Goal: Information Seeking & Learning: Learn about a topic

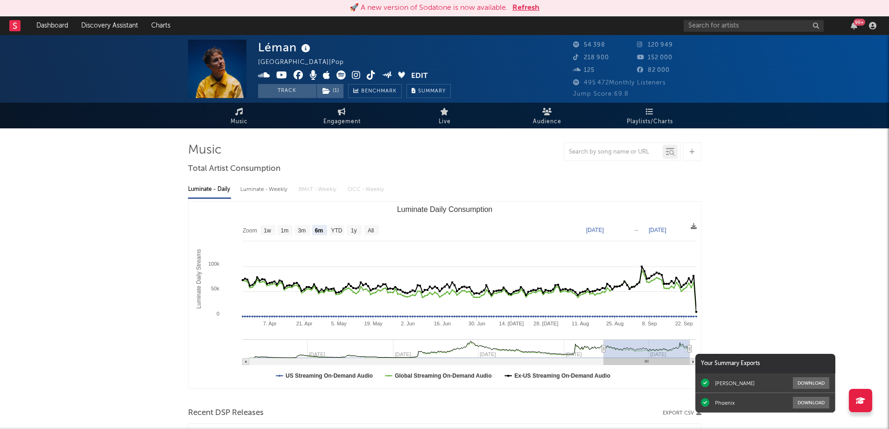
select select "6m"
click at [853, 25] on icon "button" at bounding box center [853, 25] width 7 height 7
click at [855, 27] on icon "button" at bounding box center [853, 25] width 7 height 7
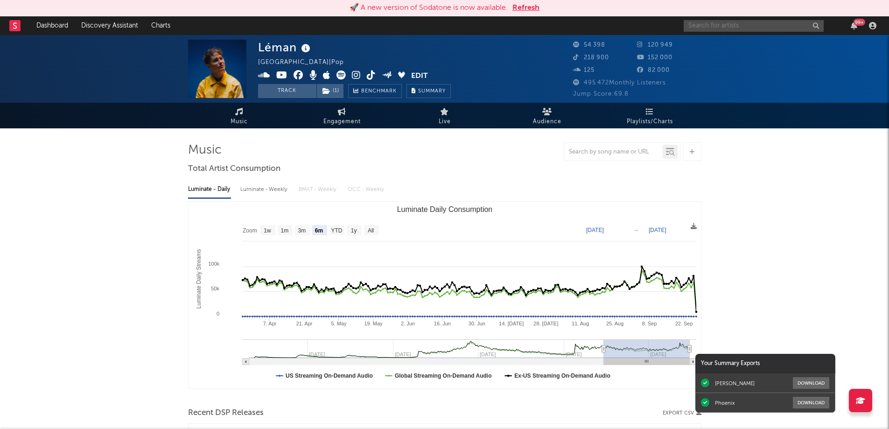
click at [715, 27] on input "text" at bounding box center [753, 26] width 140 height 12
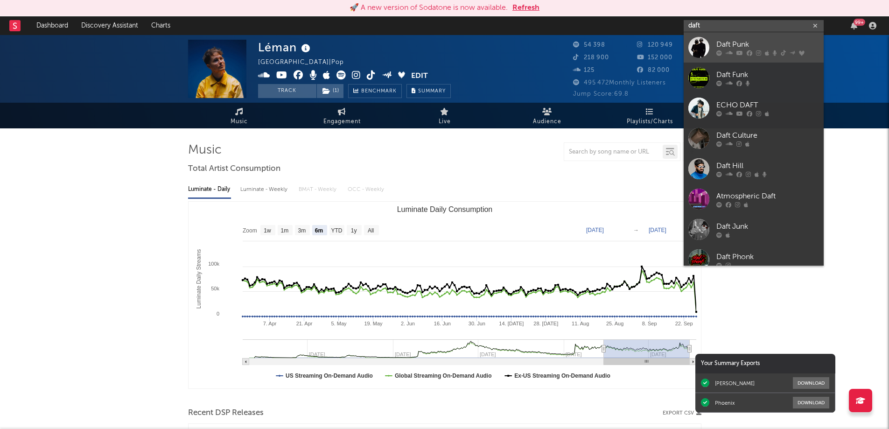
type input "daft"
click at [735, 47] on div "Daft Punk" at bounding box center [767, 44] width 103 height 11
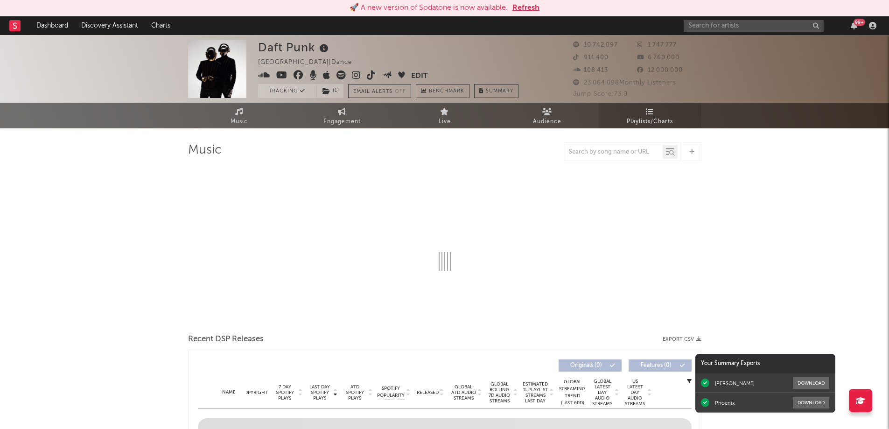
click at [644, 114] on link "Playlists/Charts" at bounding box center [649, 116] width 103 height 26
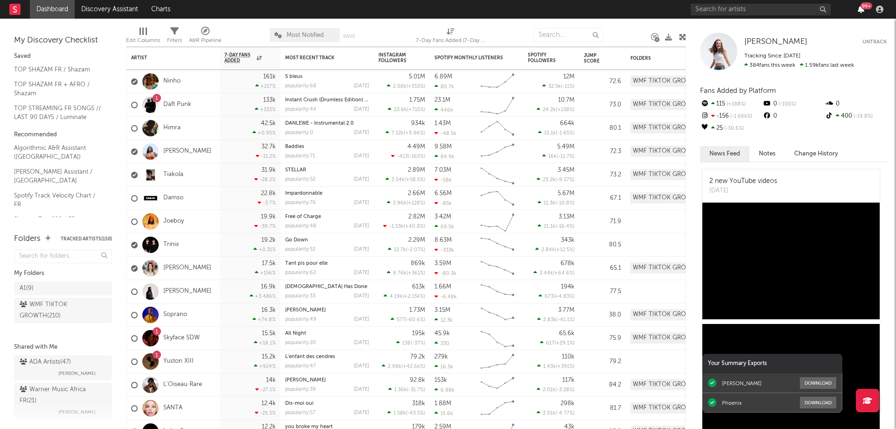
click at [861, 9] on icon "button" at bounding box center [860, 9] width 7 height 7
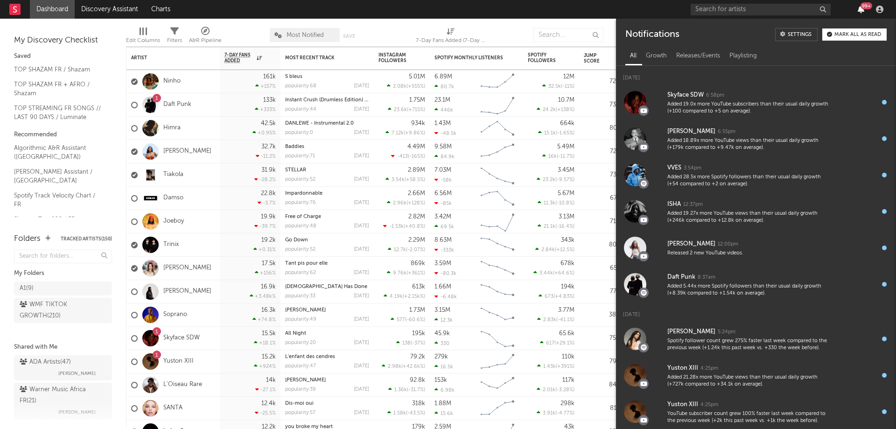
click at [859, 10] on icon "button" at bounding box center [860, 9] width 7 height 7
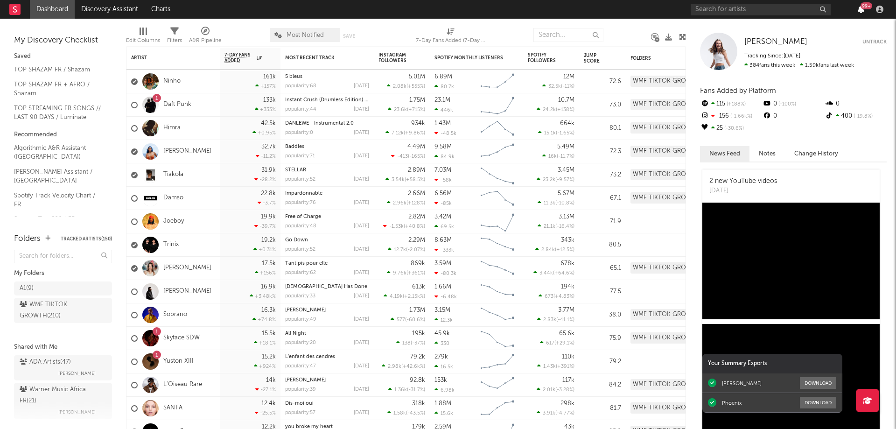
click at [859, 10] on icon "button" at bounding box center [860, 9] width 7 height 7
click at [729, 17] on div "99 +" at bounding box center [788, 9] width 196 height 19
click at [722, 11] on input "text" at bounding box center [760, 10] width 140 height 12
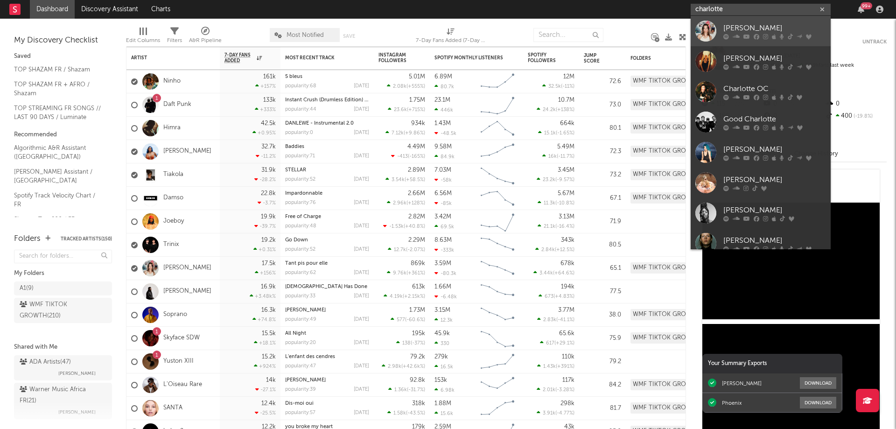
type input "charlotte"
click at [751, 26] on div "[PERSON_NAME]" at bounding box center [774, 27] width 103 height 11
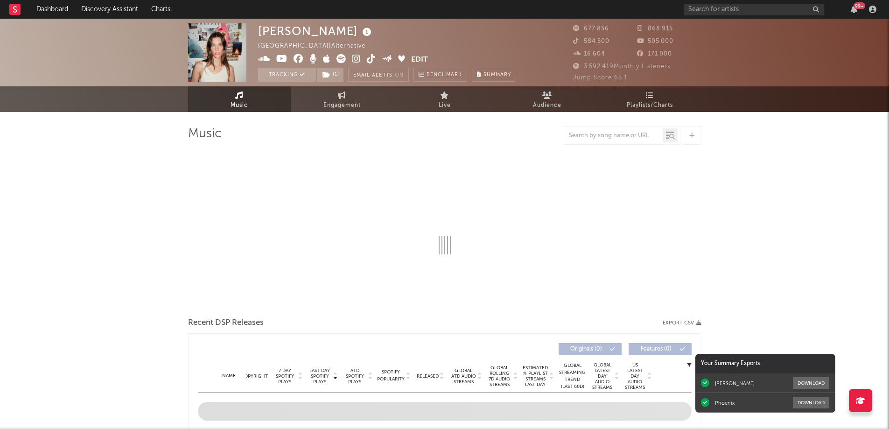
select select "6m"
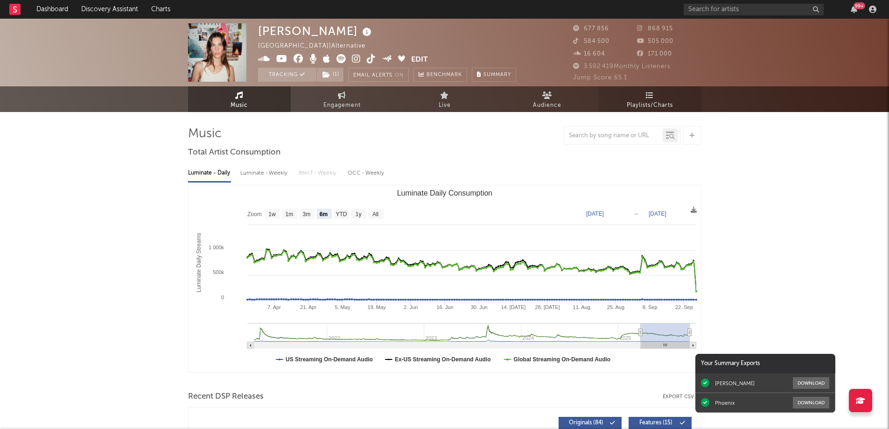
click at [652, 97] on icon at bounding box center [650, 94] width 8 height 7
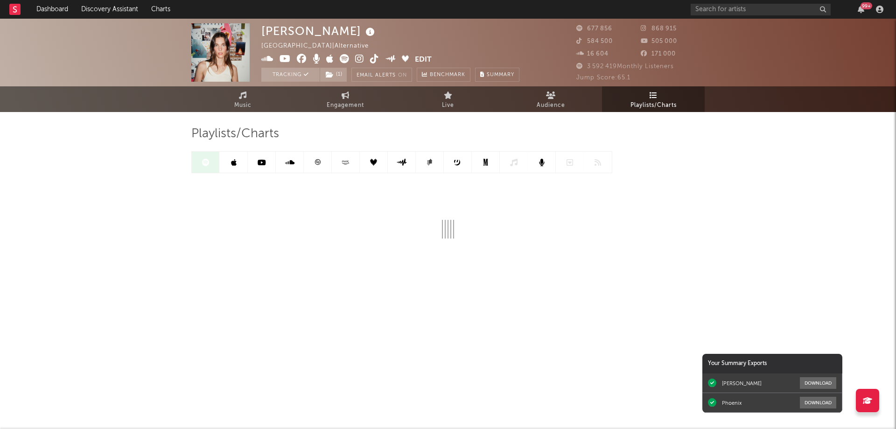
click at [315, 163] on icon at bounding box center [317, 162] width 7 height 7
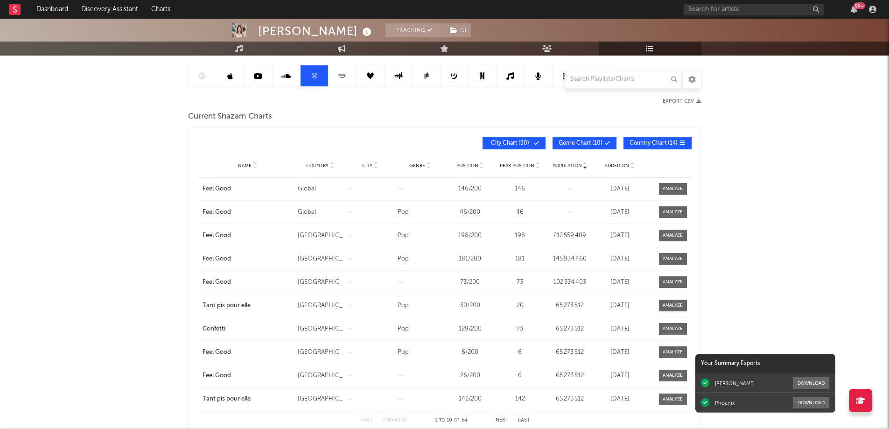
scroll to position [93, 0]
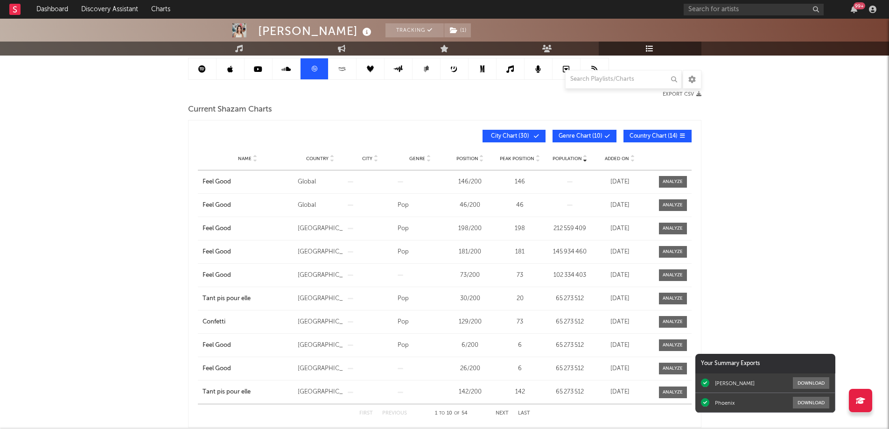
click at [615, 155] on div "Added On" at bounding box center [619, 158] width 45 height 7
click at [587, 131] on button "Genre Chart ( 10 )" at bounding box center [584, 136] width 64 height 13
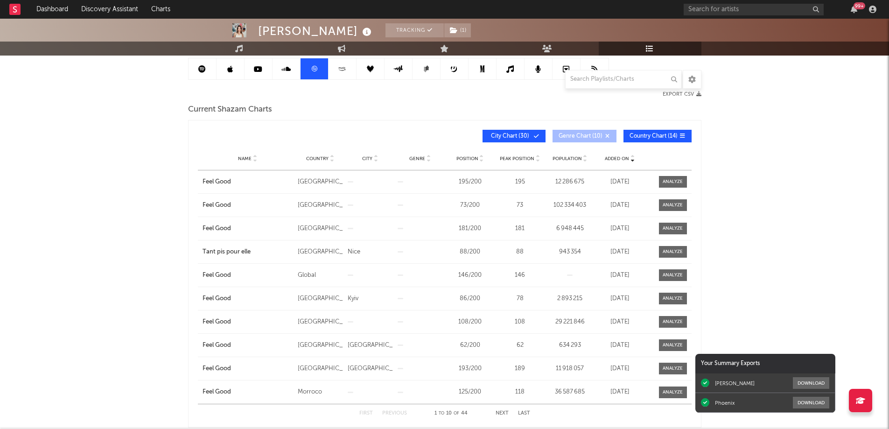
click at [507, 134] on span "City Chart ( 30 )" at bounding box center [509, 136] width 43 height 6
click at [581, 84] on input "text" at bounding box center [623, 79] width 117 height 19
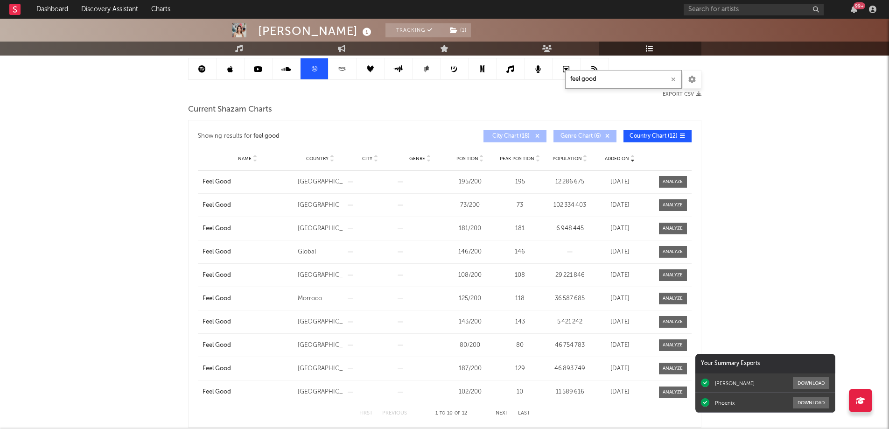
type input "feel good"
click at [563, 155] on div "Population" at bounding box center [569, 158] width 45 height 7
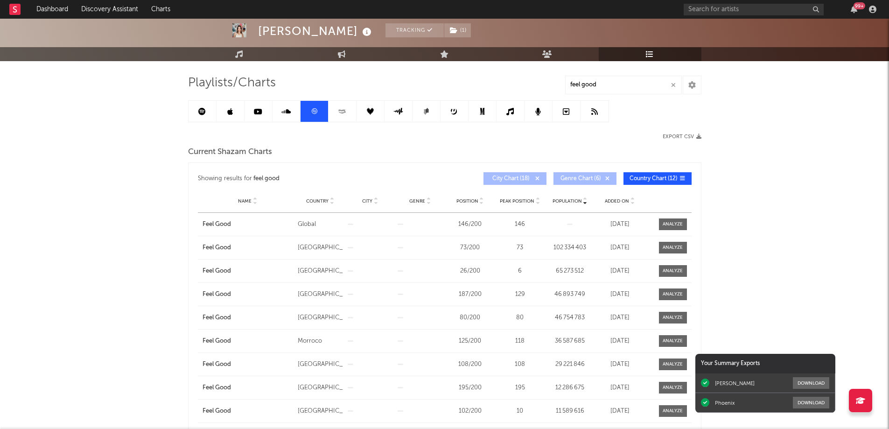
scroll to position [47, 0]
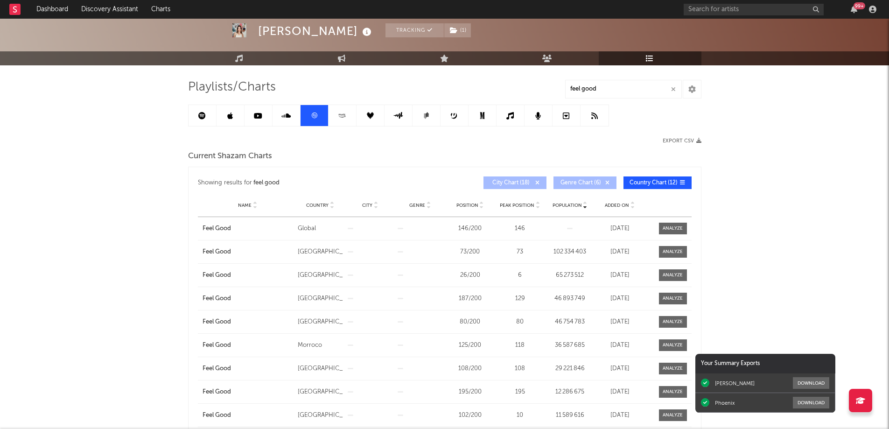
click at [203, 118] on icon at bounding box center [201, 115] width 7 height 7
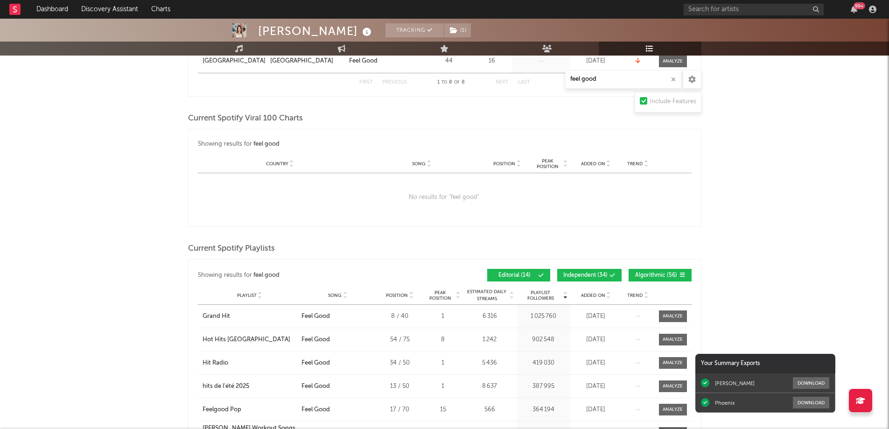
scroll to position [466, 0]
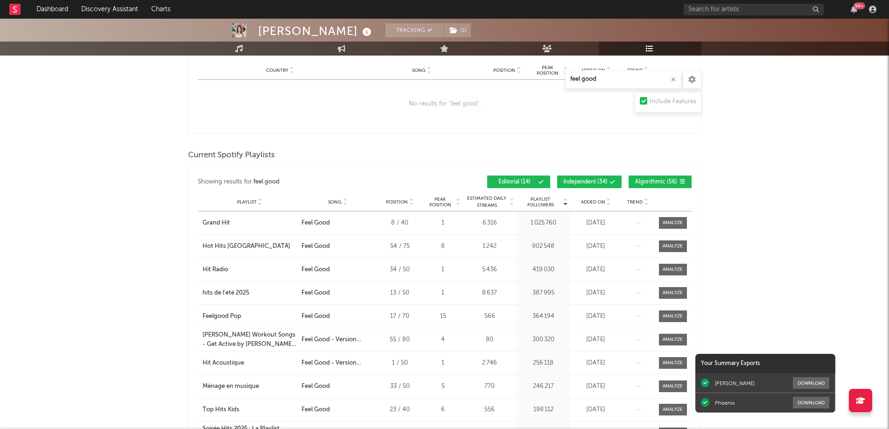
click at [588, 203] on span "Added On" at bounding box center [593, 202] width 24 height 6
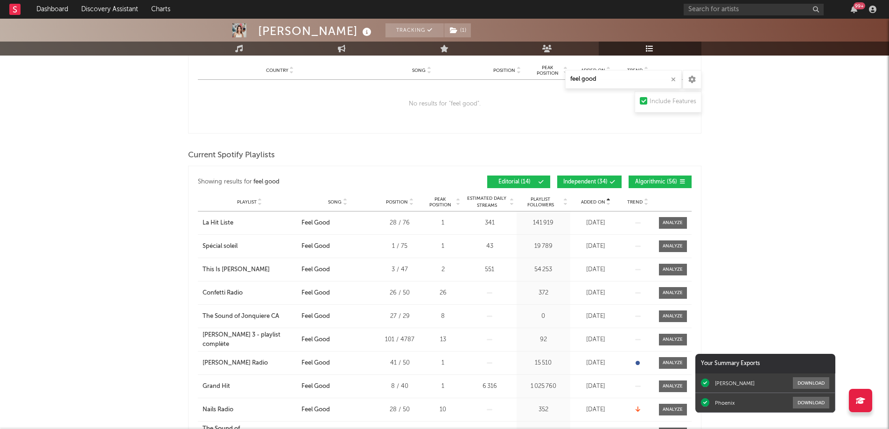
click at [588, 203] on span "Added On" at bounding box center [593, 202] width 24 height 6
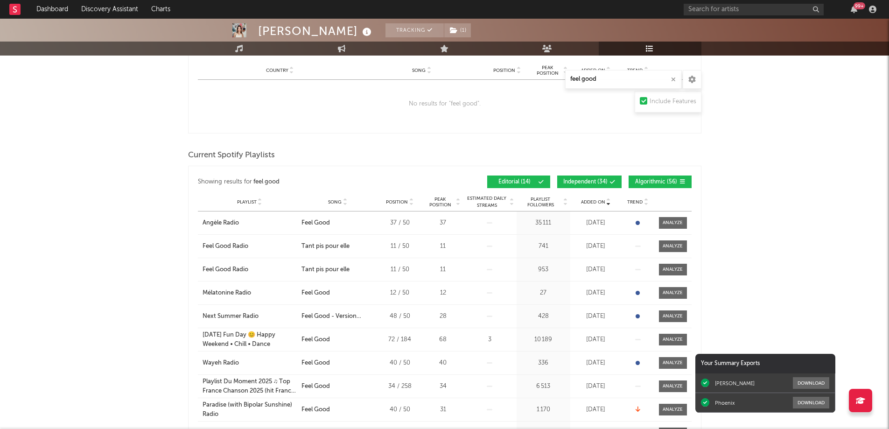
click at [542, 206] on div "Playlist City Song Position Peak Position Estimated Daily Streams Playlist Foll…" at bounding box center [445, 202] width 494 height 19
click at [542, 204] on span "Playlist Followers" at bounding box center [540, 201] width 43 height 11
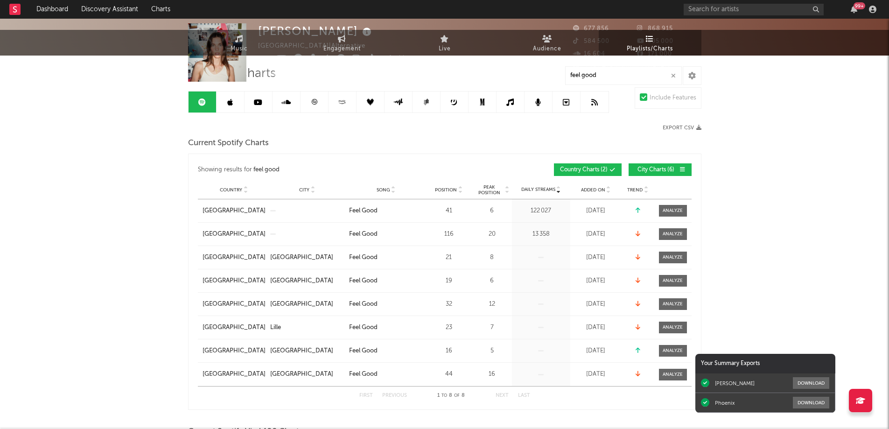
scroll to position [0, 0]
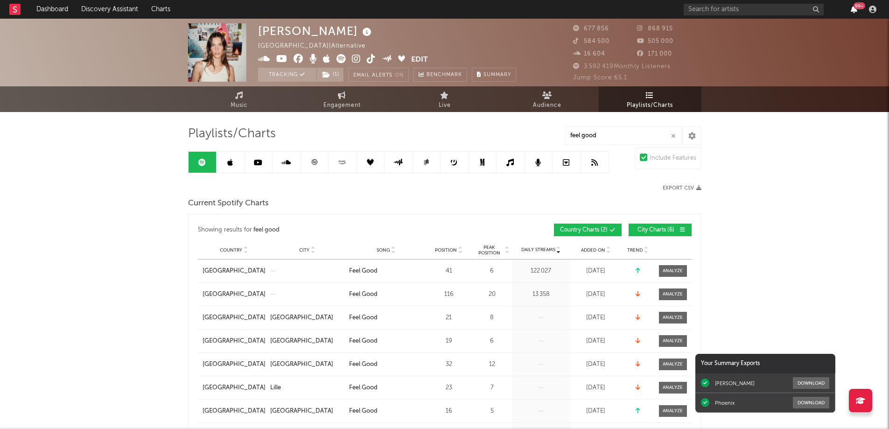
click at [851, 8] on icon "button" at bounding box center [853, 9] width 7 height 7
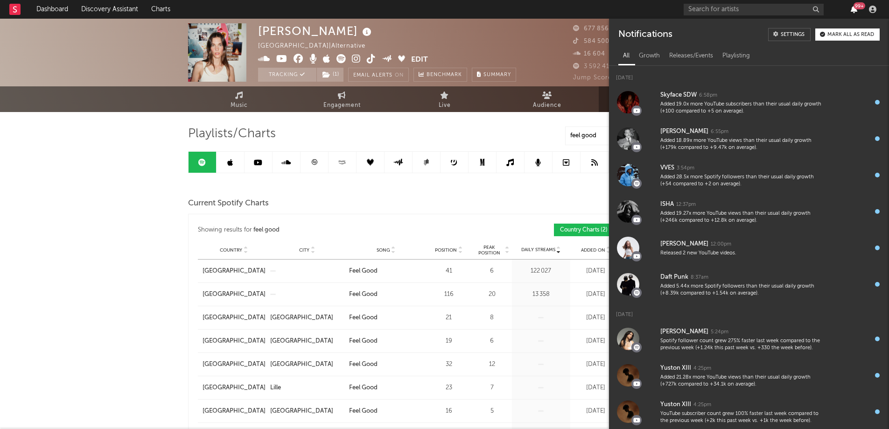
click at [853, 8] on icon "button" at bounding box center [853, 9] width 7 height 7
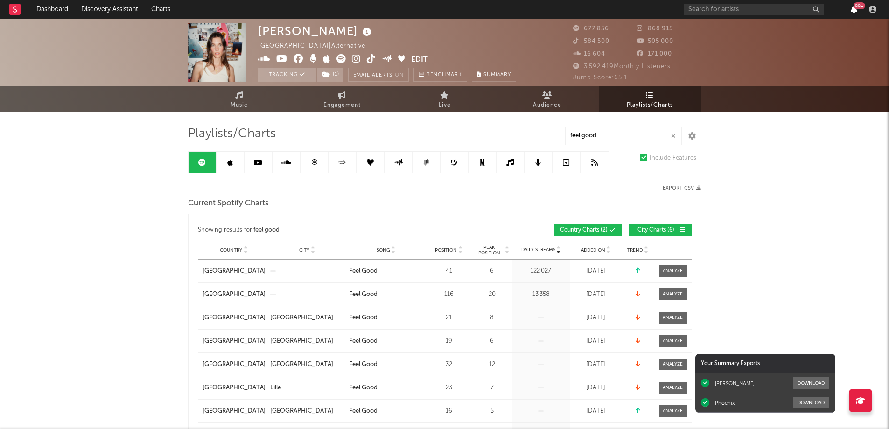
click at [853, 8] on icon "button" at bounding box center [853, 9] width 7 height 7
click at [314, 161] on icon at bounding box center [314, 162] width 7 height 7
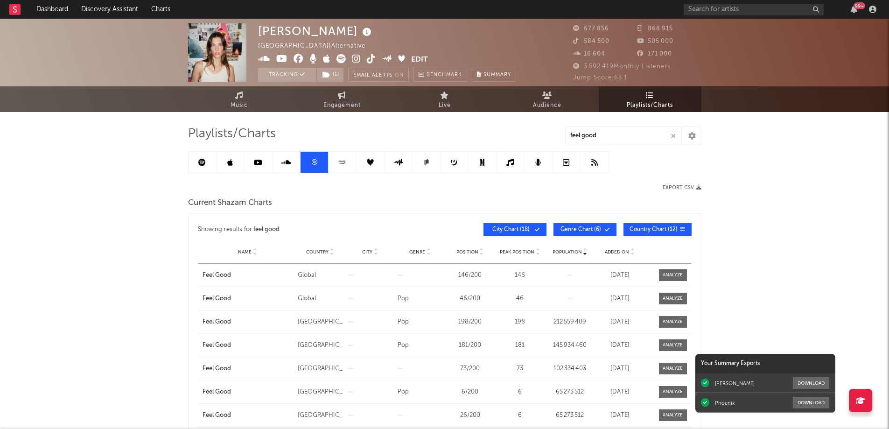
click at [532, 230] on button "City Chart ( 18 )" at bounding box center [514, 229] width 63 height 13
click at [580, 227] on span "Genre Chart ( 6 )" at bounding box center [580, 230] width 43 height 6
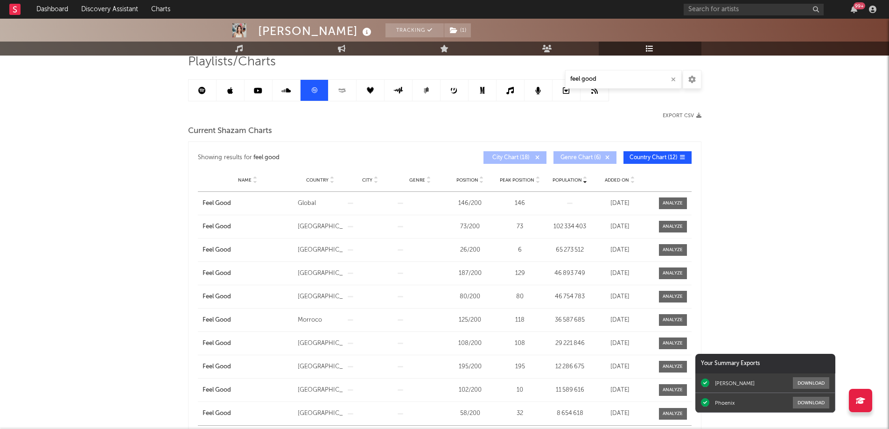
scroll to position [93, 0]
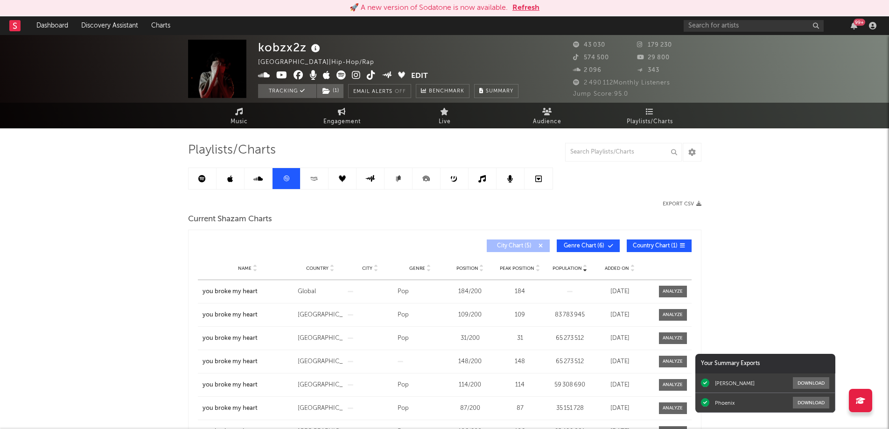
click at [854, 25] on div "99 +" at bounding box center [859, 22] width 12 height 7
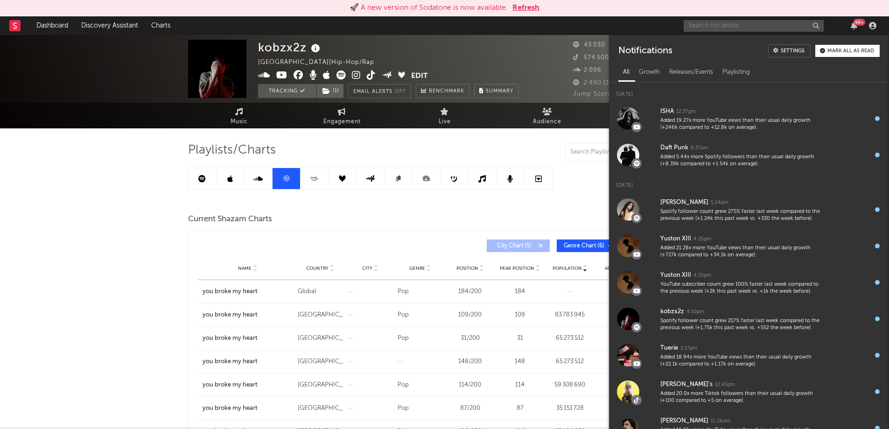
click at [748, 27] on input "text" at bounding box center [753, 26] width 140 height 12
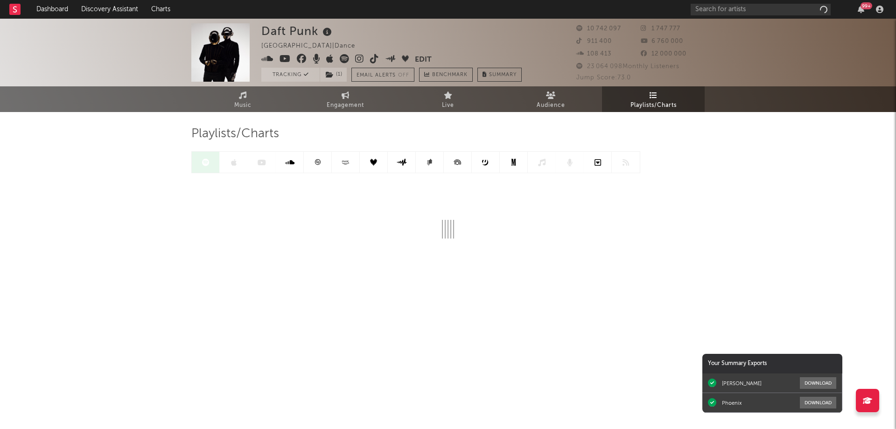
click at [319, 163] on icon at bounding box center [317, 162] width 7 height 7
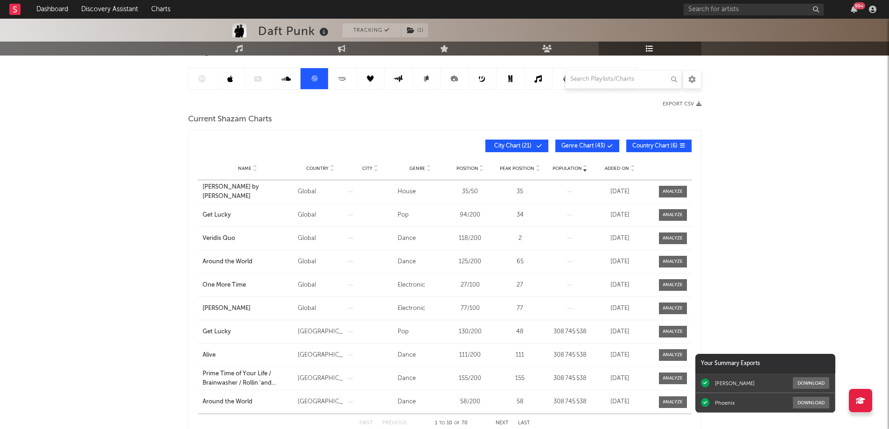
scroll to position [93, 0]
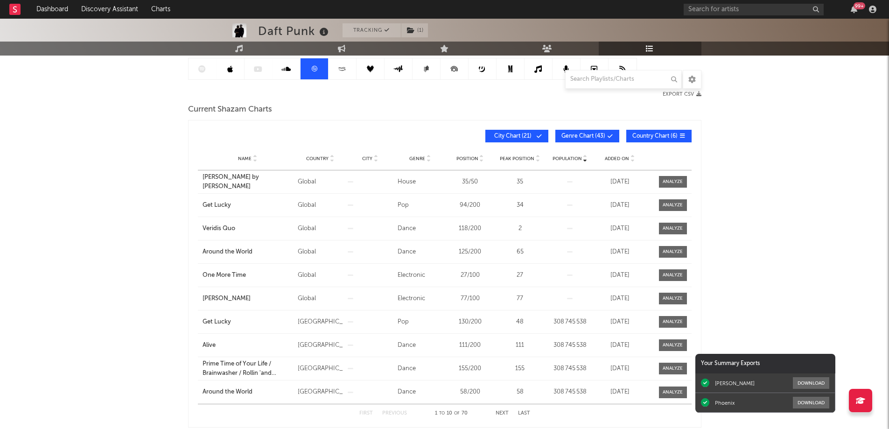
click at [614, 155] on div "Added On" at bounding box center [619, 158] width 45 height 7
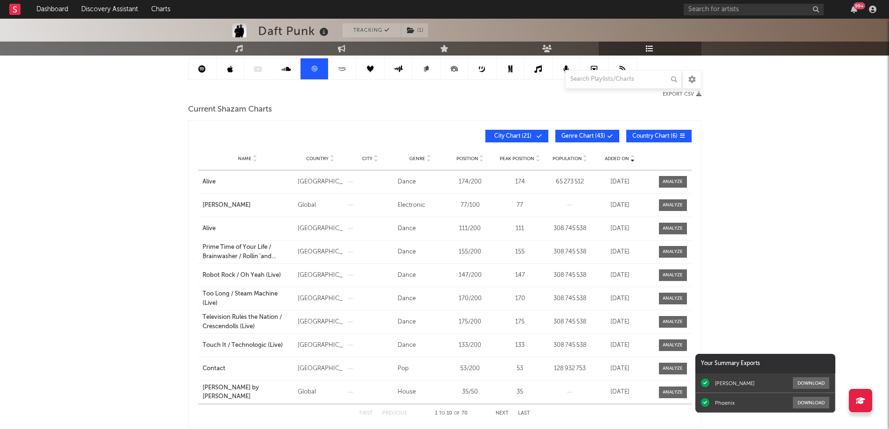
click at [614, 155] on div "Added On" at bounding box center [619, 158] width 45 height 7
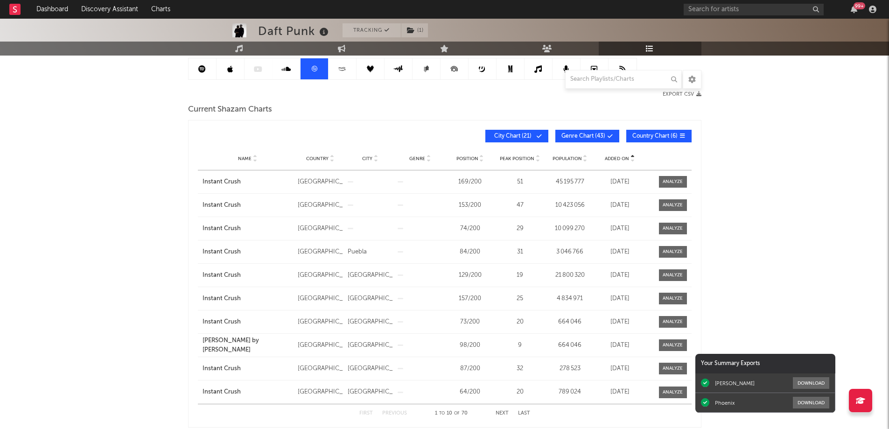
click at [614, 155] on div "Added On" at bounding box center [619, 158] width 45 height 7
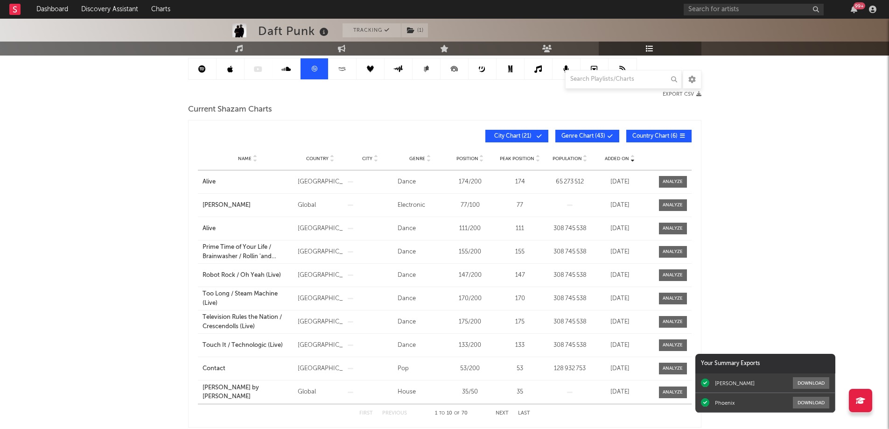
click at [460, 160] on span "Position" at bounding box center [467, 159] width 22 height 6
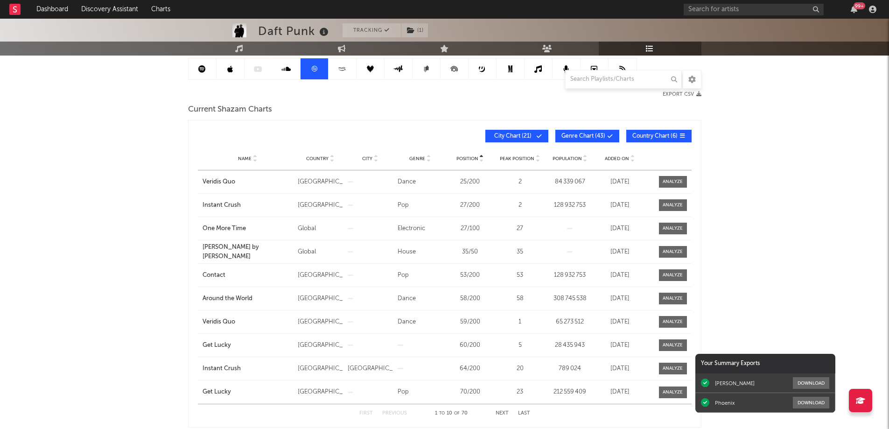
click at [502, 139] on button "City Chart ( 21 )" at bounding box center [516, 136] width 63 height 13
click at [644, 133] on span "Country Chart ( 6 )" at bounding box center [654, 136] width 45 height 6
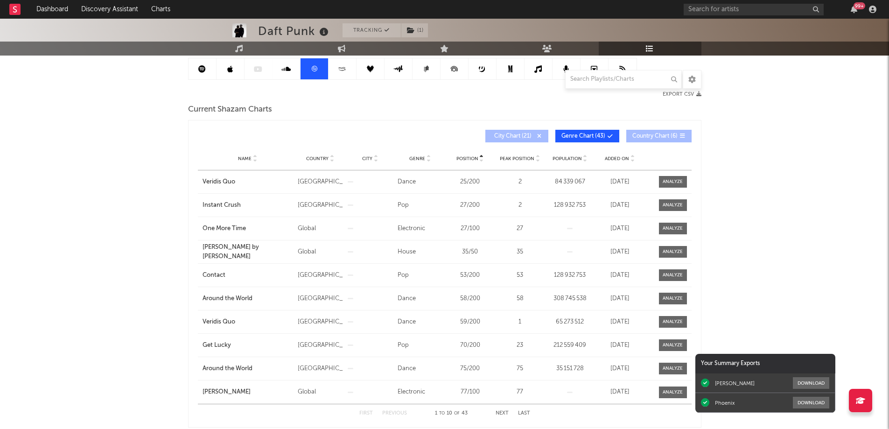
click at [589, 137] on span "Genre Chart ( 43 )" at bounding box center [583, 136] width 44 height 6
click at [651, 137] on span "Country Chart ( 6 )" at bounding box center [654, 136] width 45 height 6
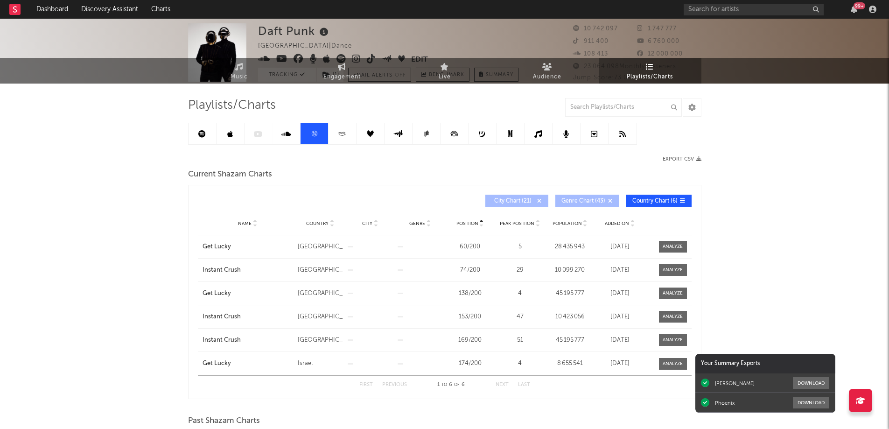
scroll to position [0, 0]
